Goal: Transaction & Acquisition: Purchase product/service

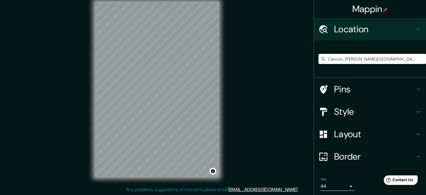
click at [365, 113] on h4 "Style" at bounding box center [374, 111] width 81 height 11
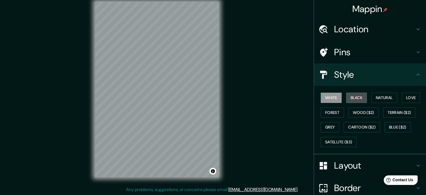
click at [348, 100] on button "Black" at bounding box center [356, 97] width 21 height 10
click at [321, 100] on button "White" at bounding box center [331, 97] width 21 height 10
click at [374, 99] on button "Natural" at bounding box center [384, 97] width 26 height 10
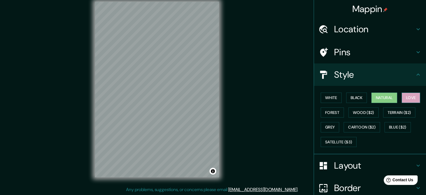
click at [407, 96] on button "Love" at bounding box center [411, 97] width 18 height 10
click at [329, 97] on button "White" at bounding box center [331, 97] width 21 height 10
click at [407, 97] on button "Love" at bounding box center [411, 97] width 18 height 10
click at [329, 97] on button "White" at bounding box center [331, 97] width 21 height 10
click at [402, 99] on button "Love" at bounding box center [411, 97] width 18 height 10
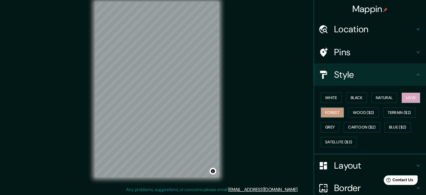
click at [330, 116] on button "Forest" at bounding box center [332, 112] width 23 height 10
click at [359, 113] on button "Wood ($2)" at bounding box center [363, 112] width 30 height 10
click at [330, 116] on button "Forest" at bounding box center [332, 112] width 23 height 10
click at [327, 127] on button "Grey" at bounding box center [330, 127] width 18 height 10
click at [328, 113] on button "Forest" at bounding box center [332, 112] width 23 height 10
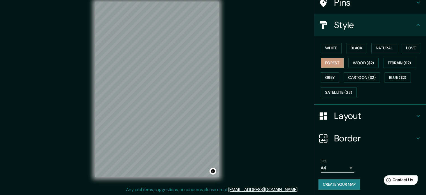
scroll to position [50, 0]
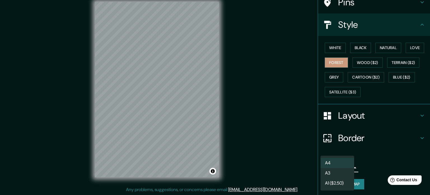
click at [335, 164] on body "Mappin Location [GEOGRAPHIC_DATA], [PERSON_NAME][GEOGRAPHIC_DATA], [GEOGRAPHIC_…" at bounding box center [215, 90] width 430 height 195
click at [373, 157] on div at bounding box center [215, 97] width 430 height 195
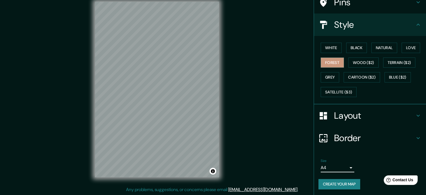
click at [356, 180] on button "Create your map" at bounding box center [339, 184] width 42 height 10
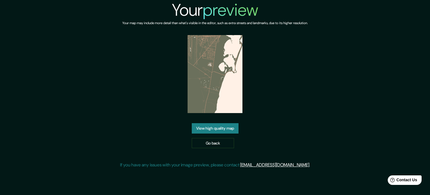
click at [232, 129] on link "View high quality map" at bounding box center [215, 128] width 47 height 10
